Goal: Use online tool/utility: Utilize a website feature to perform a specific function

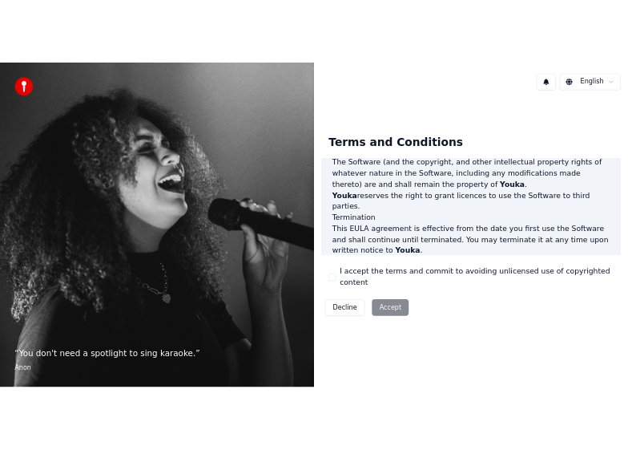
scroll to position [1099, 0]
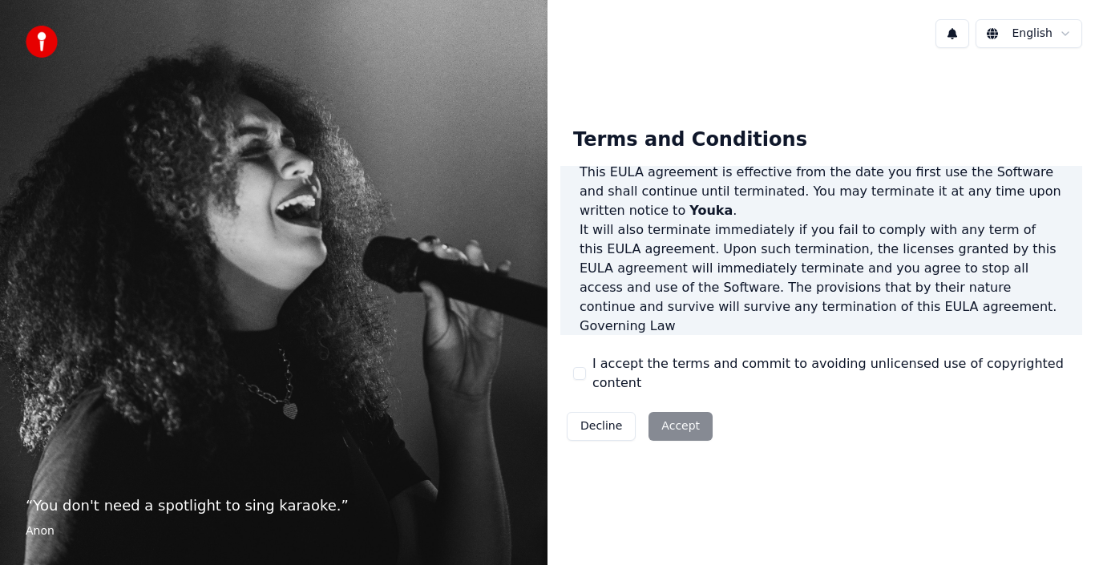
click at [580, 369] on button "I accept the terms and commit to avoiding unlicensed use of copyrighted content" at bounding box center [579, 373] width 13 height 13
click at [656, 417] on button "Accept" at bounding box center [680, 426] width 64 height 29
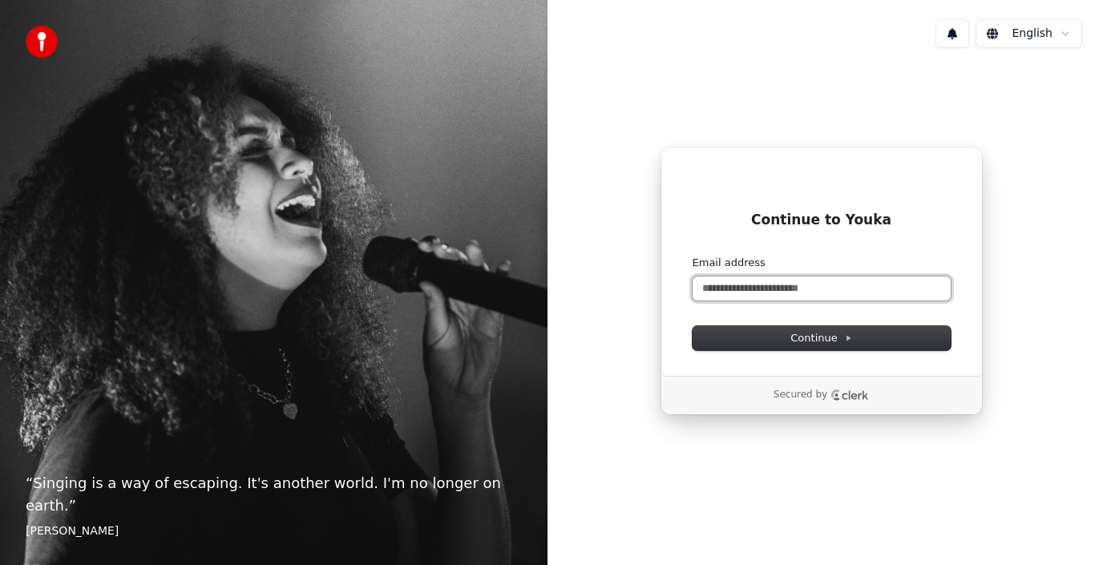
click at [748, 291] on input "Email address" at bounding box center [821, 288] width 258 height 24
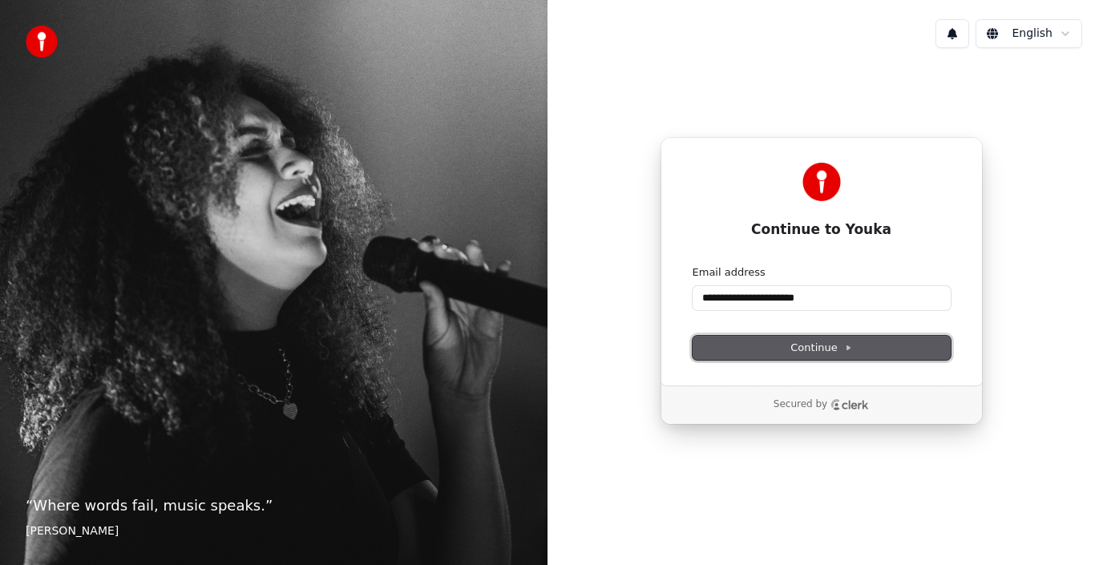
click at [782, 345] on button "Continue" at bounding box center [821, 348] width 258 height 24
type input "**********"
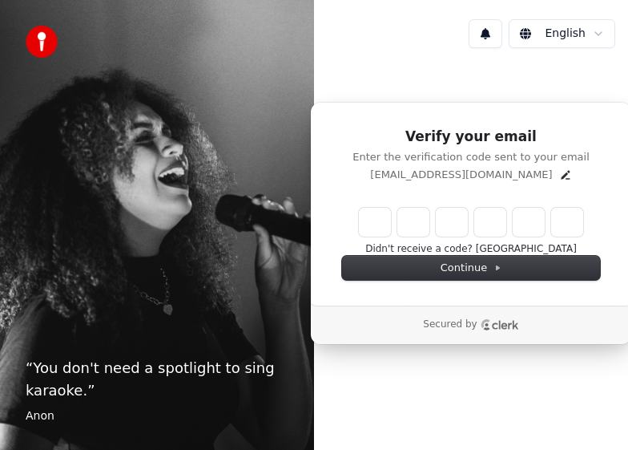
click at [370, 218] on input "Enter verification code" at bounding box center [471, 222] width 224 height 29
type input "******"
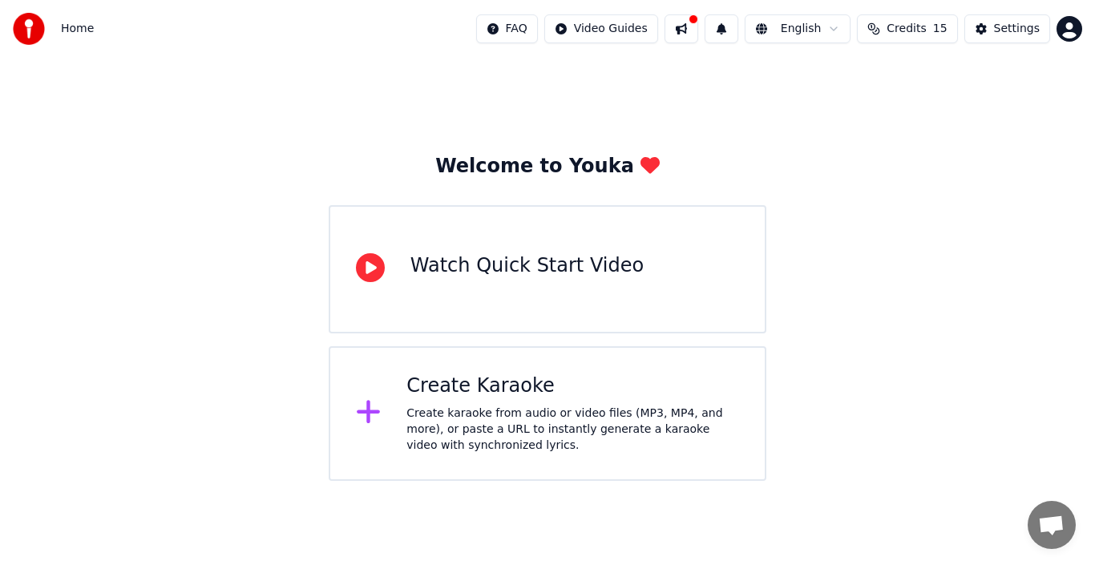
click at [438, 269] on div "Watch Quick Start Video" at bounding box center [526, 266] width 233 height 26
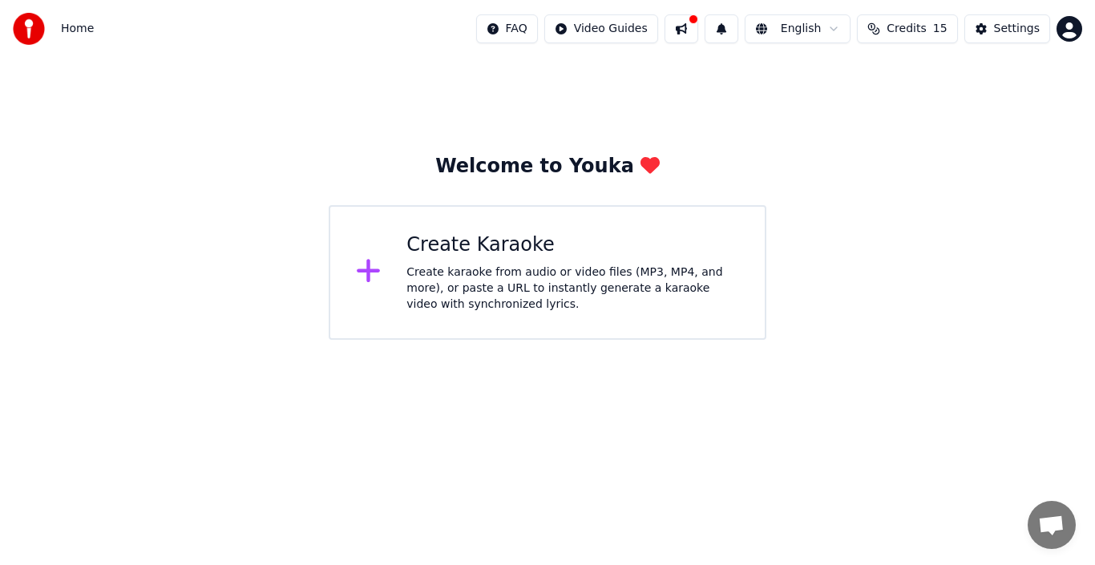
click at [415, 283] on div "Create karaoke from audio or video files (MP3, MP4, and more), or paste a URL t…" at bounding box center [572, 288] width 333 height 48
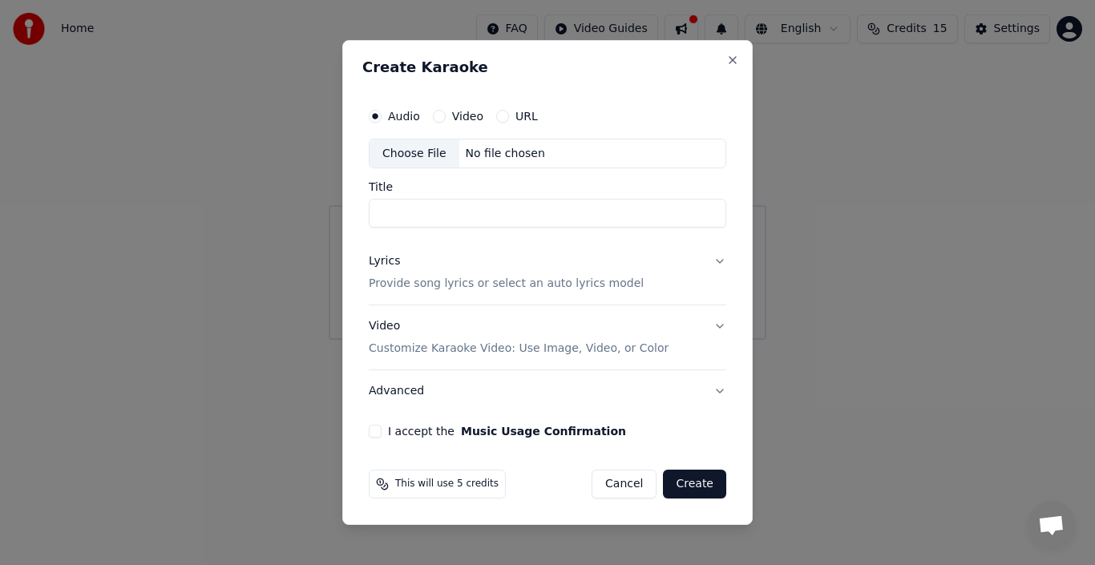
click at [478, 112] on label "Video" at bounding box center [467, 116] width 31 height 11
click at [446, 112] on button "Video" at bounding box center [439, 116] width 13 height 13
click at [413, 149] on div "Choose File" at bounding box center [414, 153] width 90 height 29
click at [410, 122] on label "Audio" at bounding box center [404, 116] width 32 height 11
click at [381, 122] on button "Audio" at bounding box center [375, 116] width 13 height 13
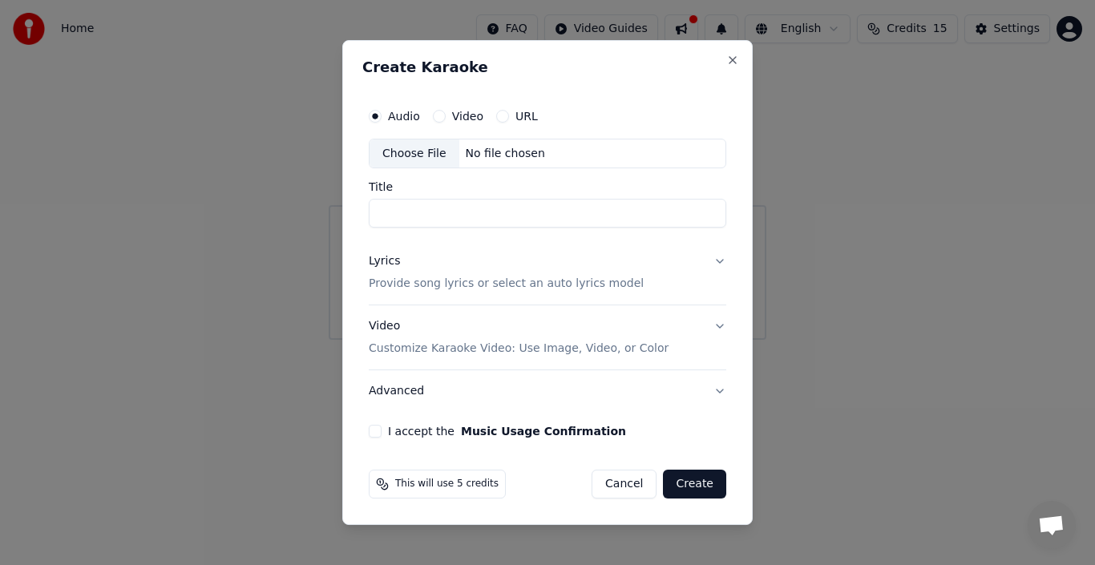
click at [417, 144] on div "Choose File" at bounding box center [414, 153] width 90 height 29
click at [457, 122] on label "Video" at bounding box center [467, 116] width 31 height 11
click at [446, 123] on button "Video" at bounding box center [439, 116] width 13 height 13
click at [426, 159] on div "Choose File" at bounding box center [414, 153] width 90 height 29
type input "**********"
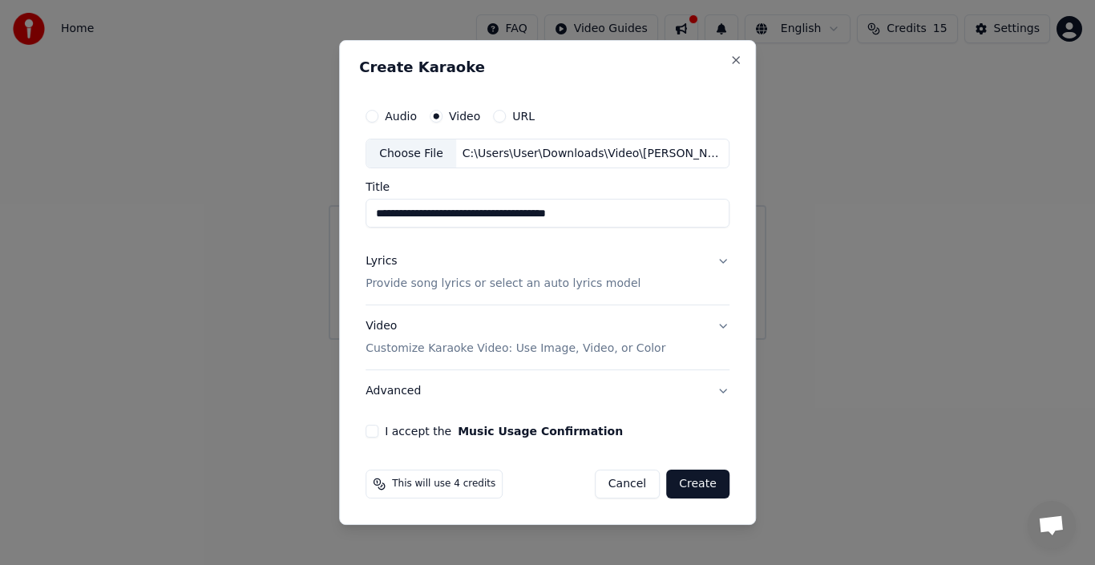
click at [627, 258] on button "Lyrics Provide song lyrics or select an auto lyrics model" at bounding box center [547, 273] width 364 height 64
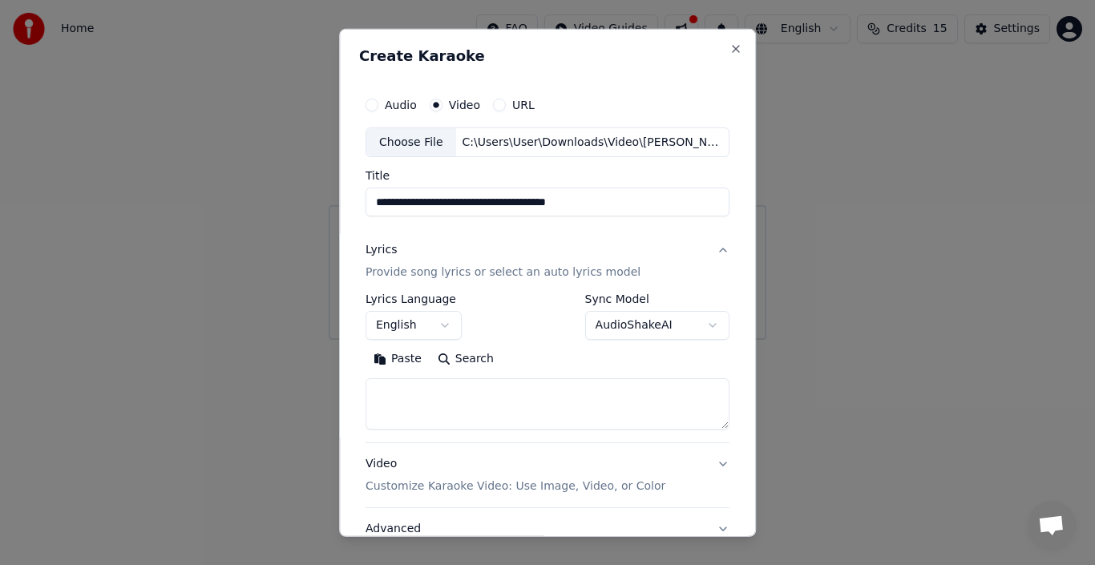
click at [397, 318] on button "English" at bounding box center [413, 325] width 96 height 29
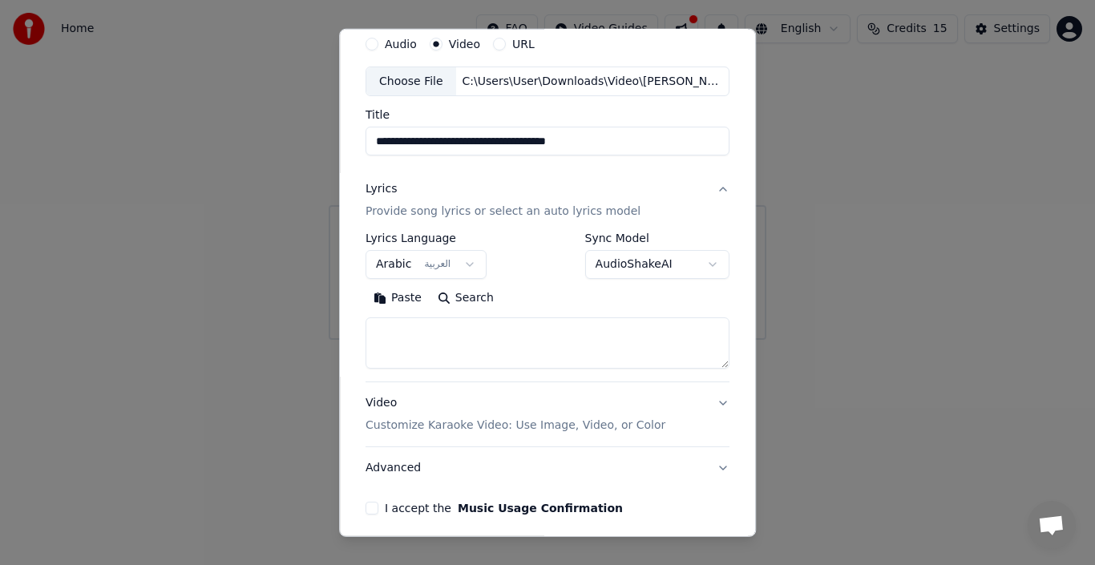
scroll to position [126, 0]
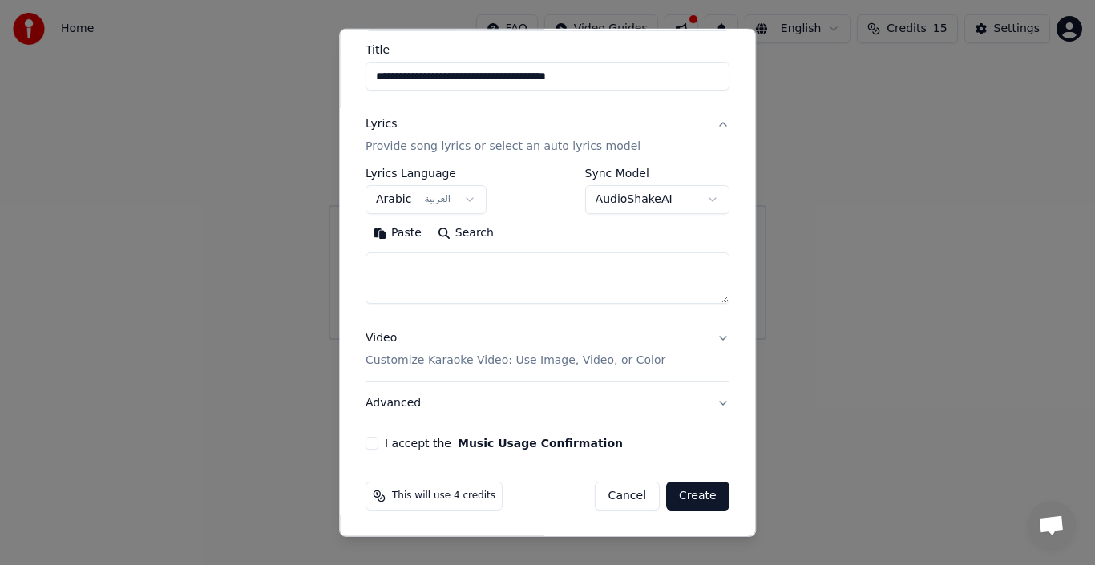
click at [627, 449] on button "Create" at bounding box center [697, 496] width 63 height 29
select select "**"
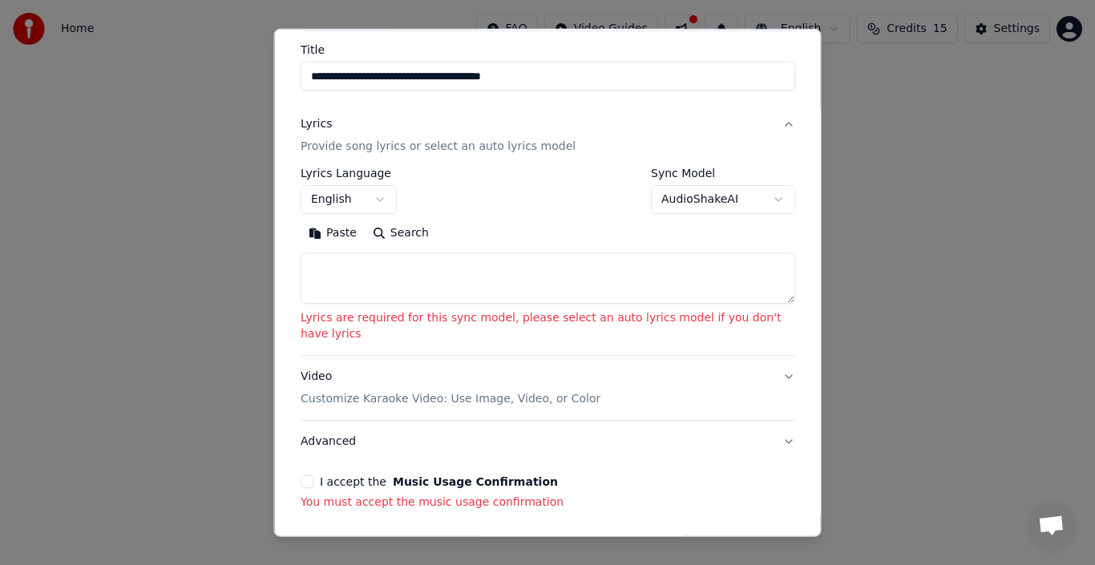
click at [627, 303] on textarea at bounding box center [547, 277] width 494 height 51
click at [549, 369] on div "Video Customize Karaoke Video: Use Image, Video, or Color" at bounding box center [450, 388] width 300 height 38
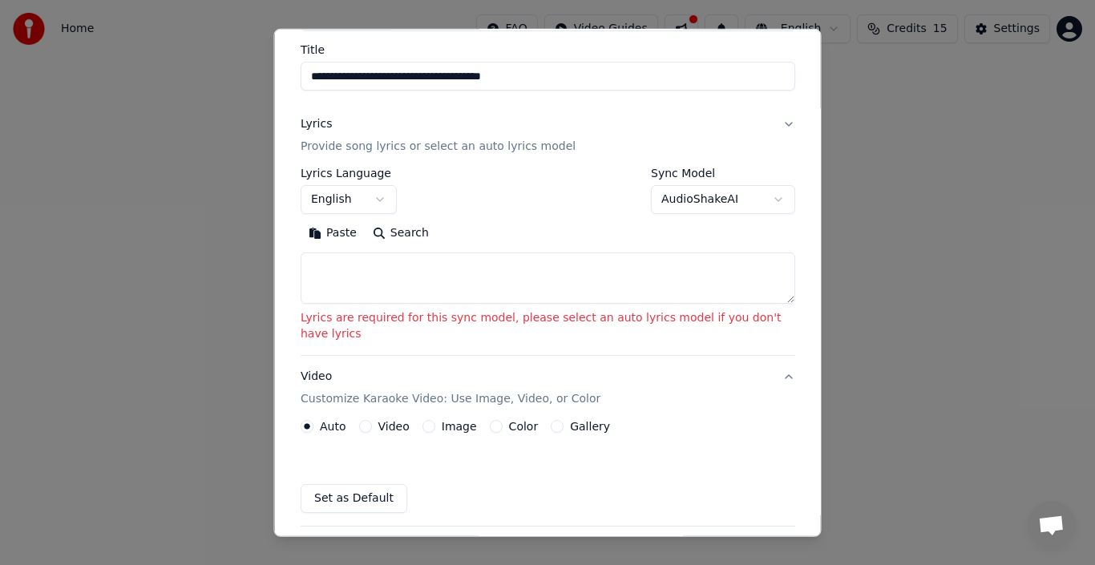
scroll to position [105, 0]
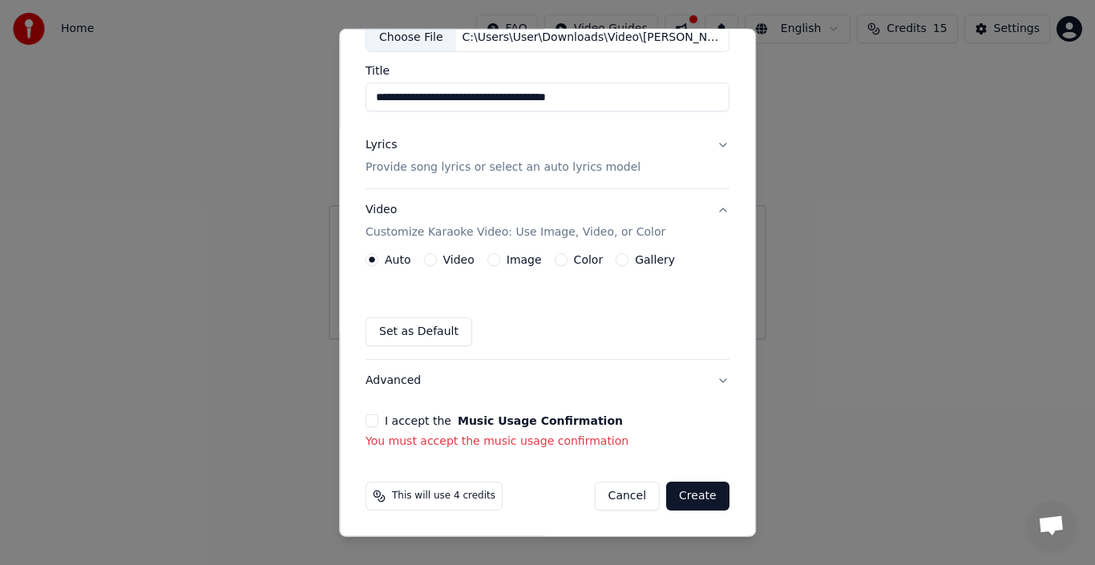
click at [459, 337] on button "Set as Default" at bounding box center [418, 331] width 107 height 29
click at [425, 388] on button "Advanced" at bounding box center [547, 381] width 364 height 42
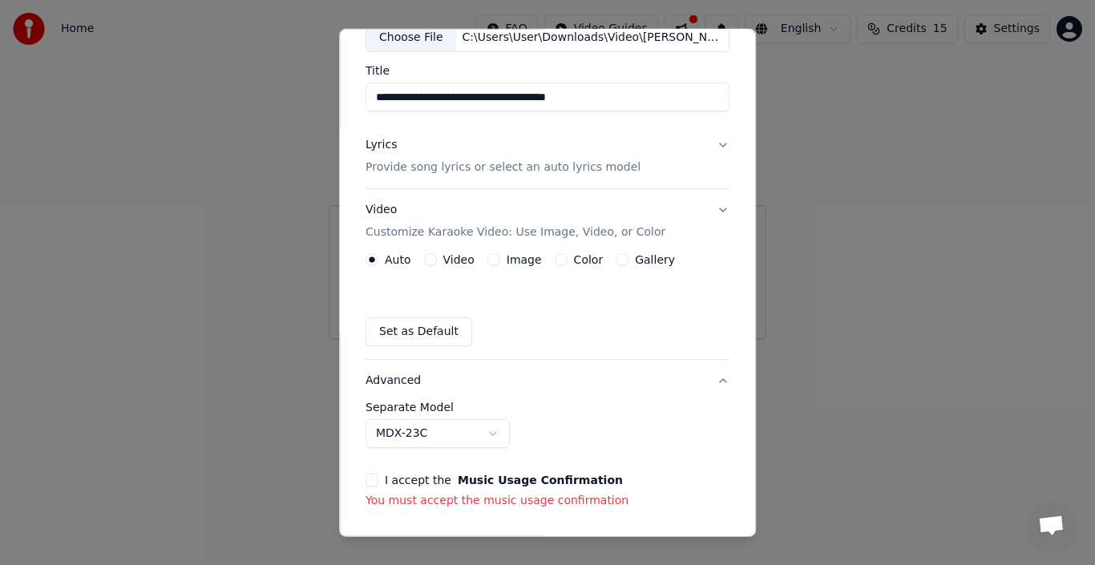
scroll to position [58, 0]
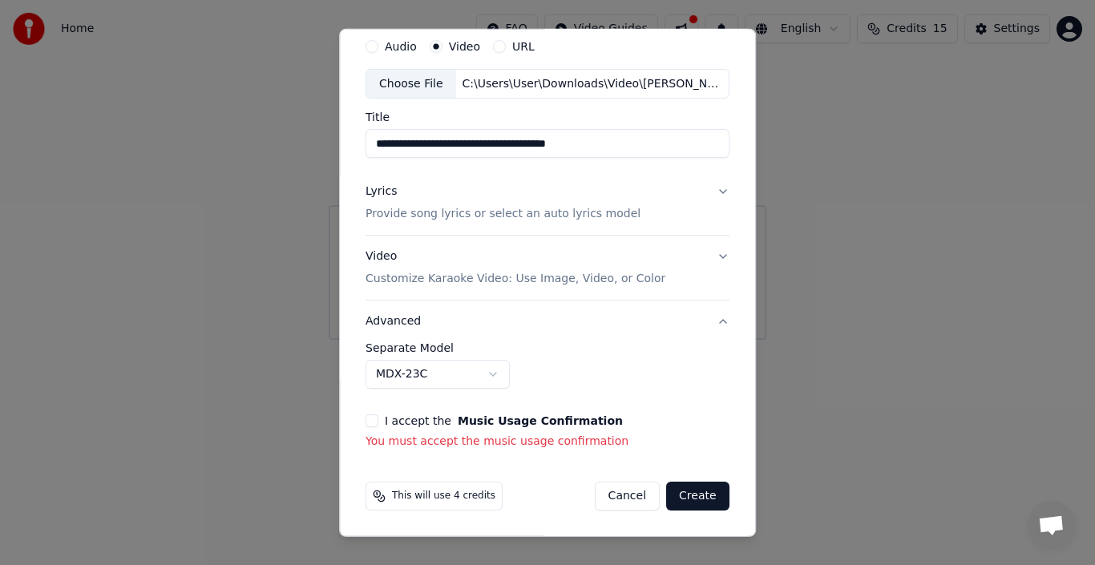
click at [490, 442] on p "You must accept the music usage confirmation" at bounding box center [547, 442] width 364 height 16
click at [627, 449] on button "Create" at bounding box center [697, 496] width 63 height 29
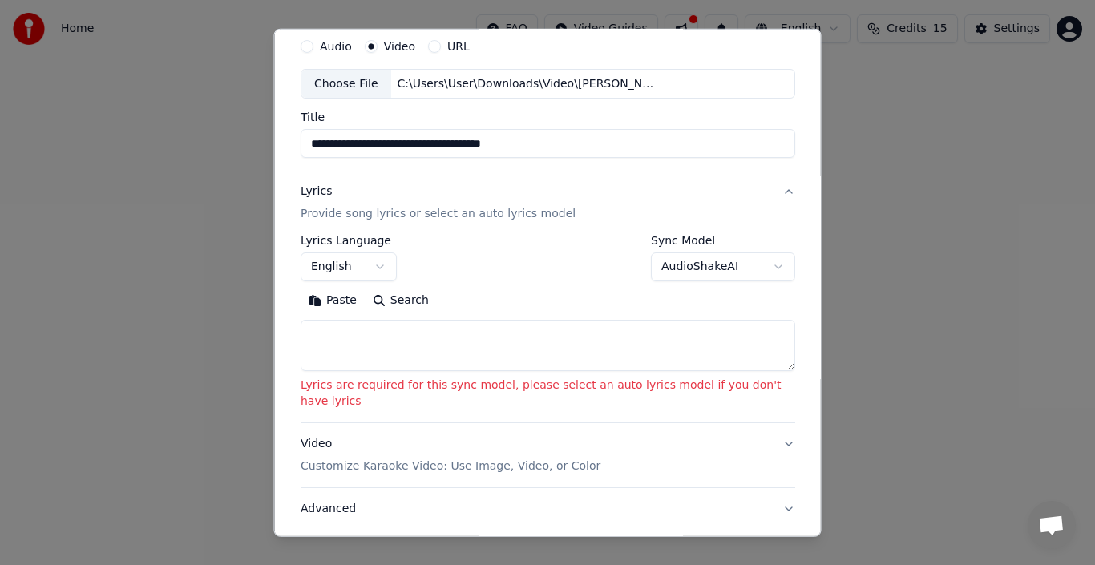
click at [448, 349] on textarea at bounding box center [547, 345] width 494 height 51
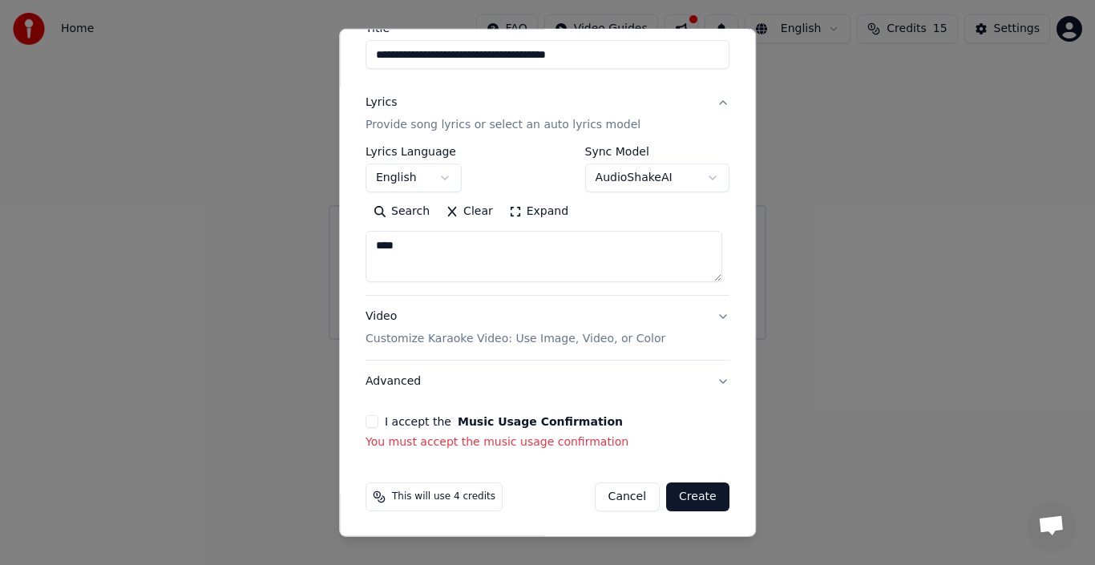
scroll to position [148, 0]
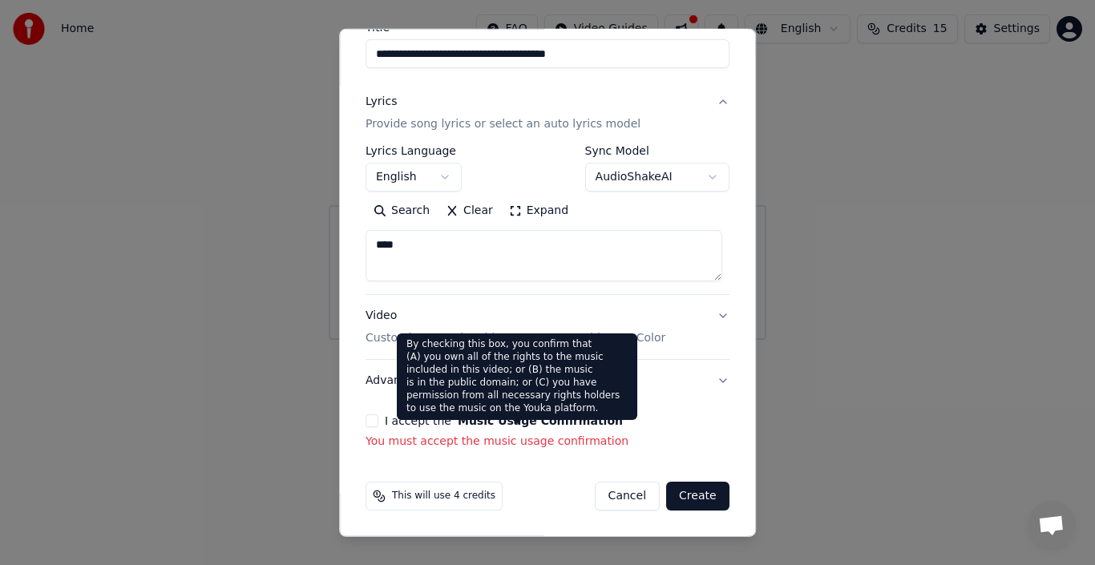
type textarea "****"
click at [471, 398] on div "By checking this box, you confirm that (A) you own all of the rights to the mus…" at bounding box center [517, 376] width 240 height 87
click at [472, 432] on div "I accept the Music Usage Confirmation You must accept the music usage confirmat…" at bounding box center [547, 431] width 364 height 35
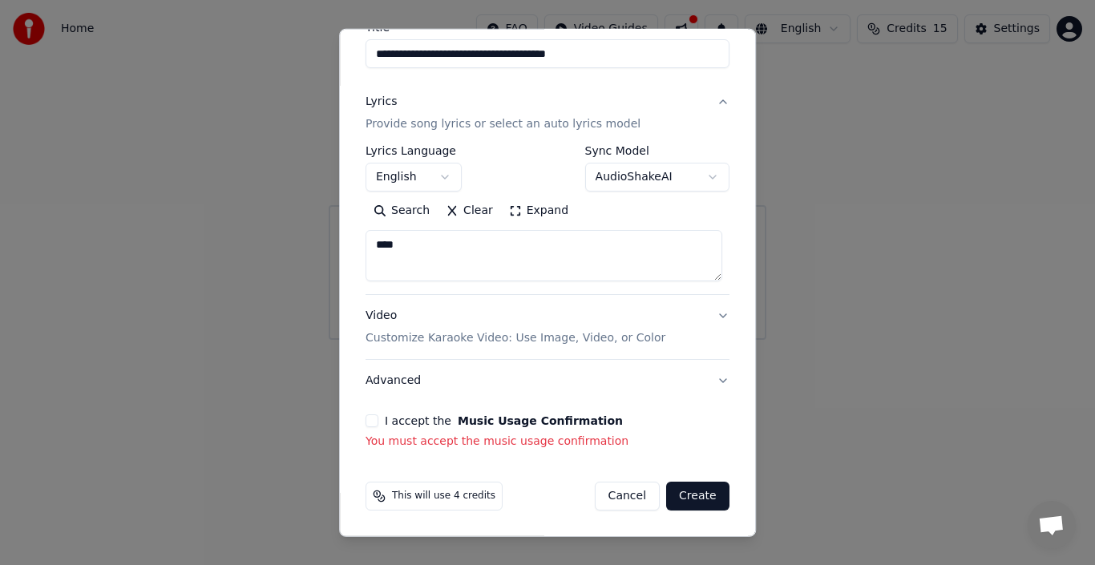
click at [398, 385] on button "Advanced" at bounding box center [547, 381] width 364 height 42
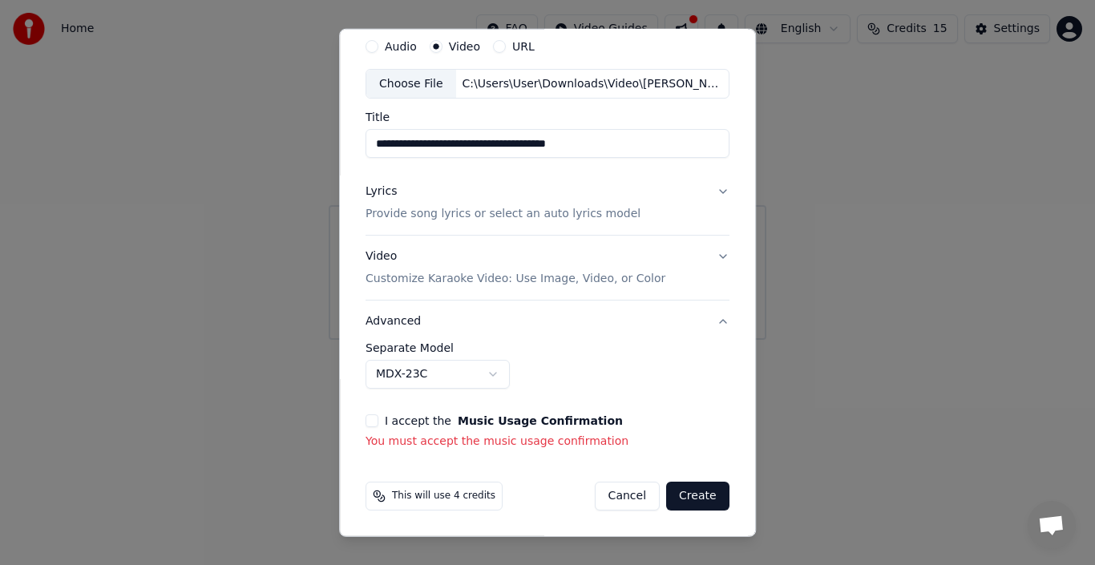
scroll to position [58, 0]
click at [399, 340] on body "**********" at bounding box center [547, 170] width 1095 height 340
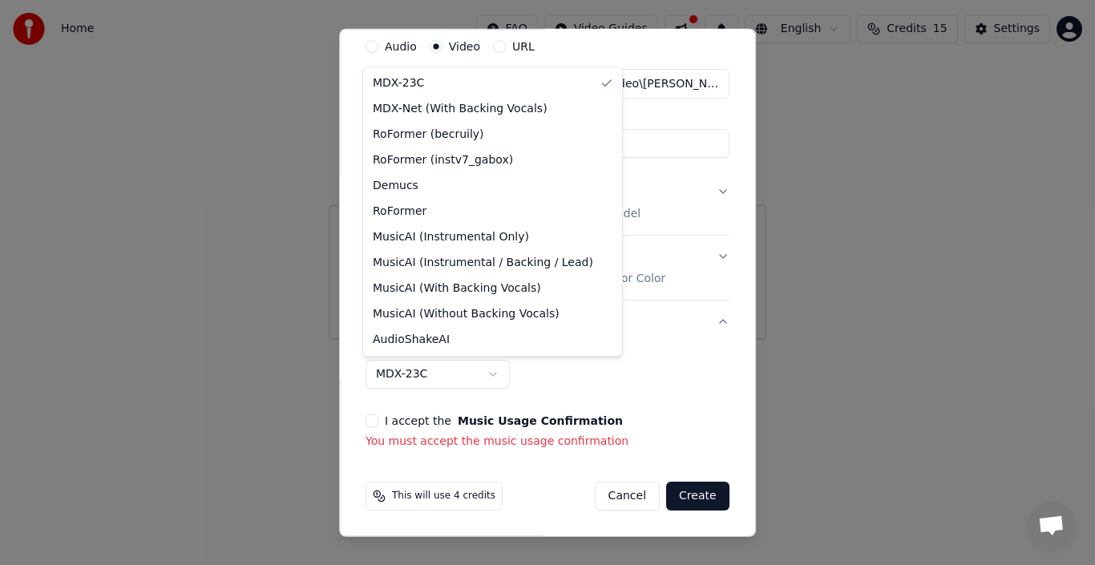
select select "******"
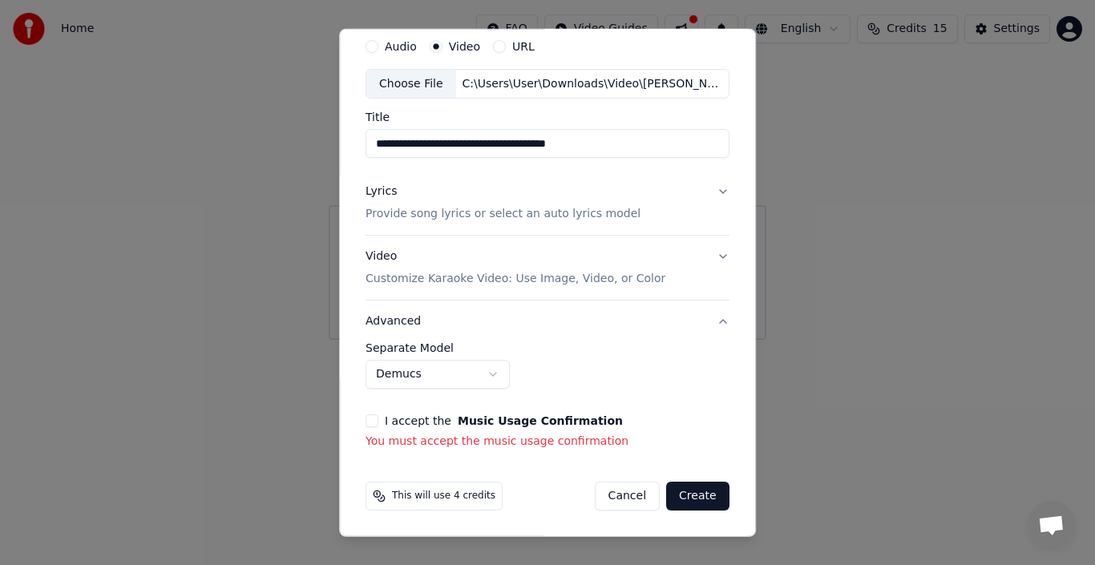
click at [627, 449] on button "Create" at bounding box center [697, 496] width 63 height 29
click at [395, 443] on p "You must accept the music usage confirmation" at bounding box center [547, 442] width 364 height 16
click at [366, 425] on button "I accept the Music Usage Confirmation" at bounding box center [371, 420] width 13 height 13
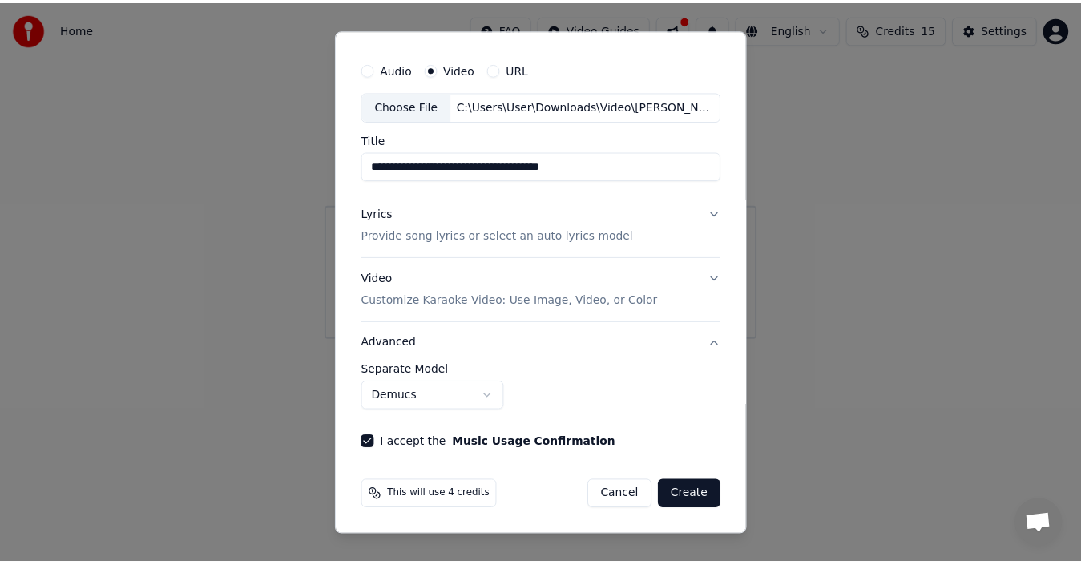
scroll to position [36, 0]
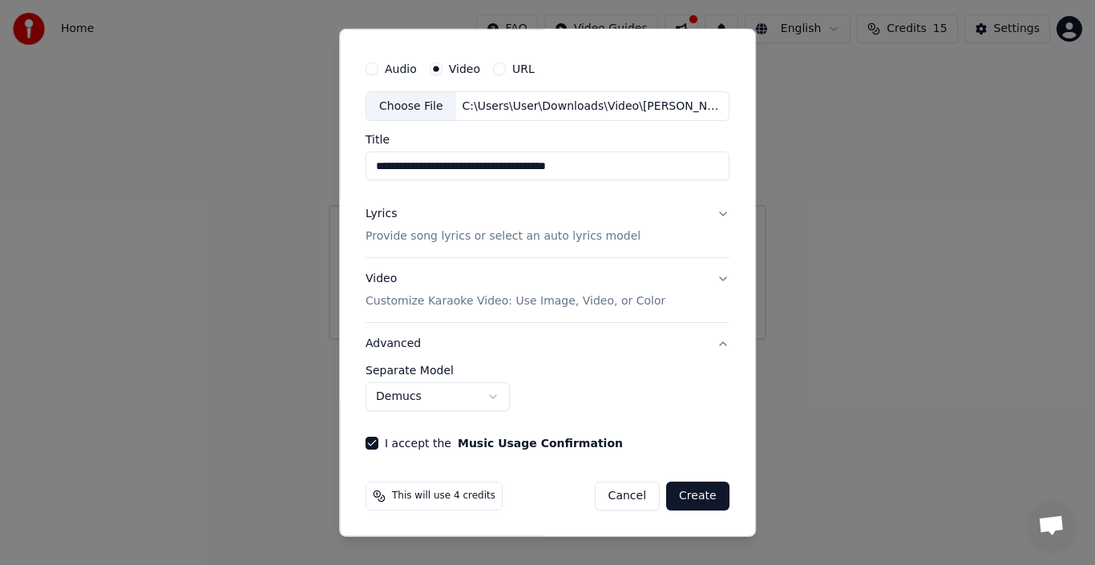
click at [627, 449] on button "Create" at bounding box center [697, 496] width 63 height 29
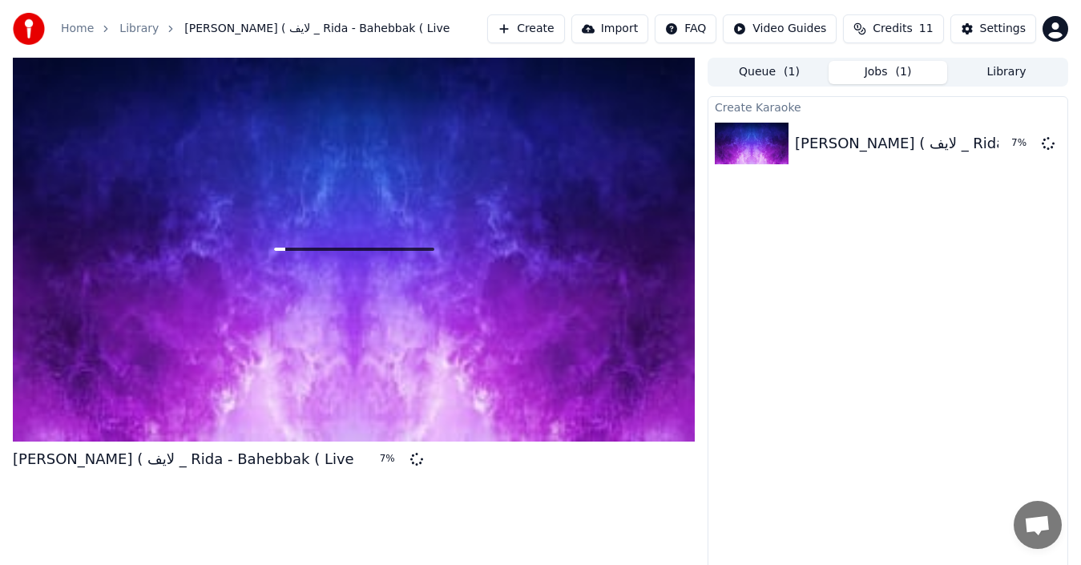
click at [627, 30] on span "Credits" at bounding box center [892, 29] width 39 height 16
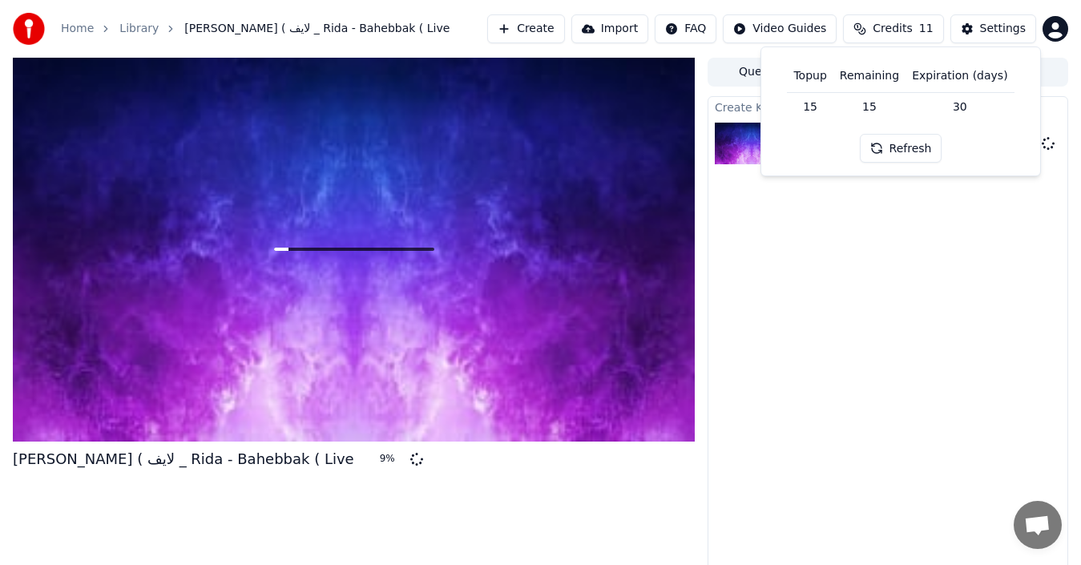
click at [627, 296] on div "Create [PERSON_NAME] - بحبك ( لايف _ Rida - Bahebbak ( Live 9 %" at bounding box center [888, 336] width 361 height 480
